Goal: Obtain resource: Download file/media

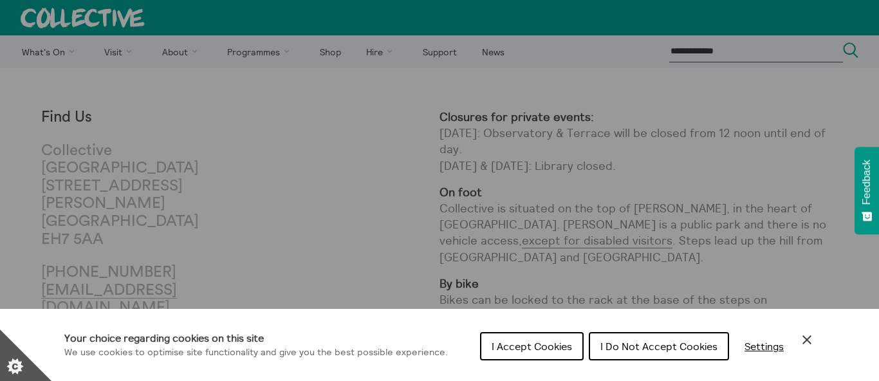
click at [545, 344] on span "I Accept Cookies" at bounding box center [531, 346] width 80 height 13
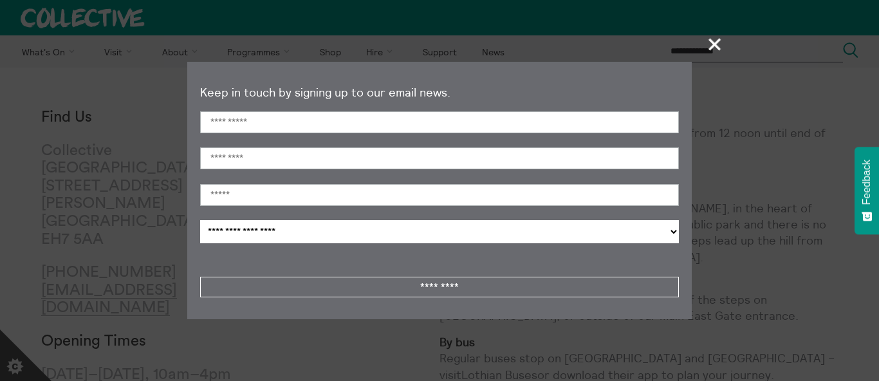
click at [711, 44] on span "+" at bounding box center [715, 44] width 38 height 38
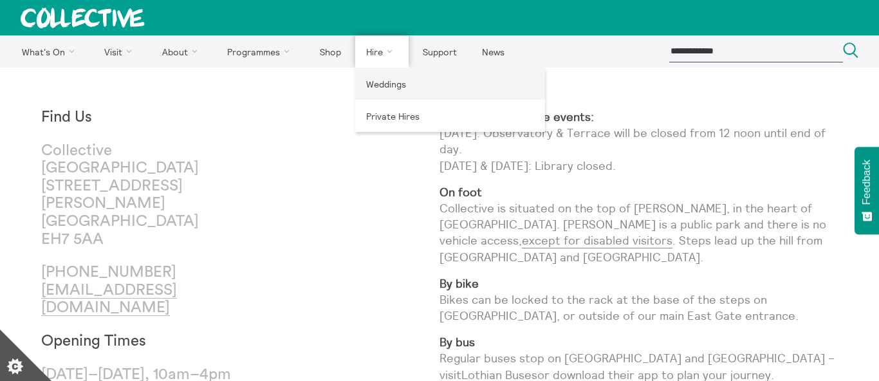
click at [374, 82] on link "Weddings" at bounding box center [450, 84] width 190 height 32
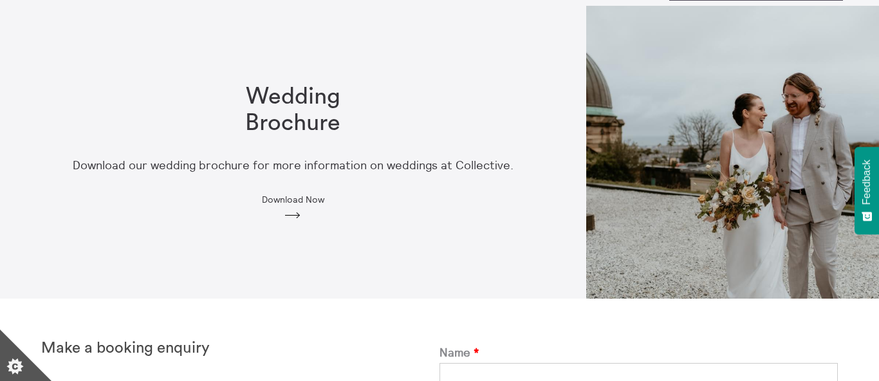
scroll to position [56, 0]
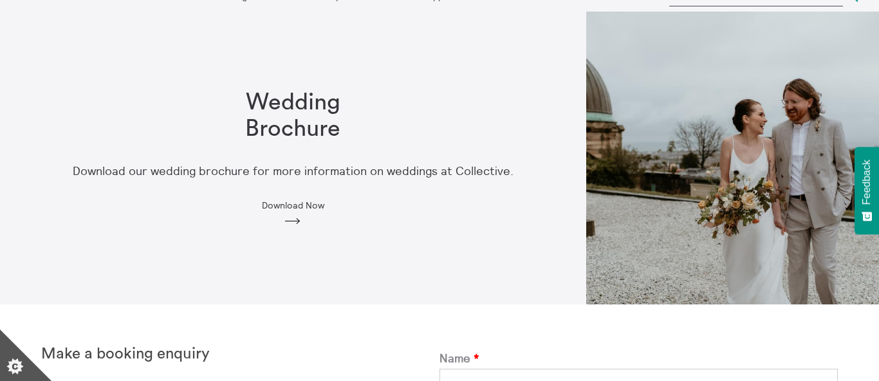
click at [304, 203] on span "Download Now" at bounding box center [293, 205] width 62 height 10
